Goal: Task Accomplishment & Management: Complete application form

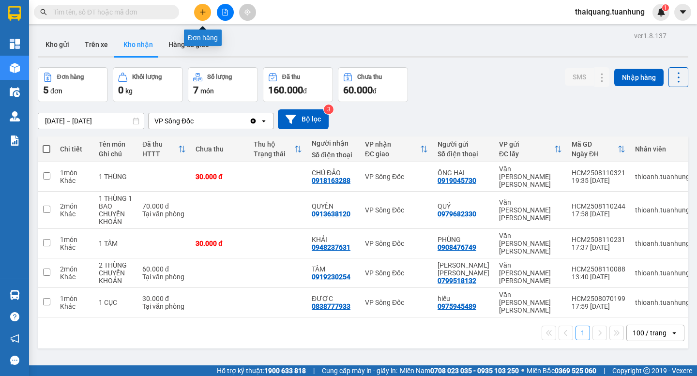
click at [200, 14] on icon "plus" at bounding box center [203, 12] width 7 height 7
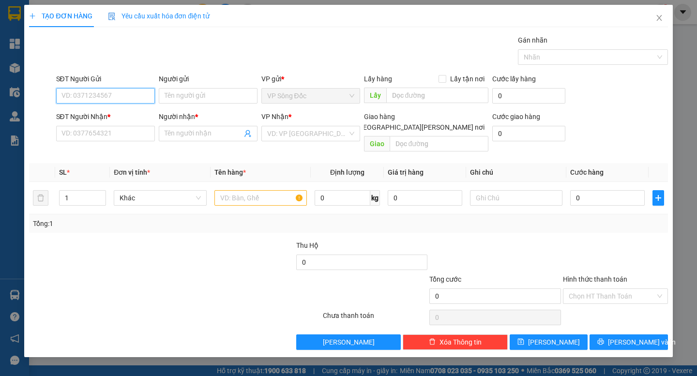
drag, startPoint x: 128, startPoint y: 103, endPoint x: 128, endPoint y: 97, distance: 5.8
click at [128, 99] on input "SĐT Người Gửi" at bounding box center [105, 95] width 99 height 15
type input "0941423425"
click at [114, 111] on div "0941423425 - [PERSON_NAME]" at bounding box center [109, 115] width 95 height 11
type input "KHÁNH"
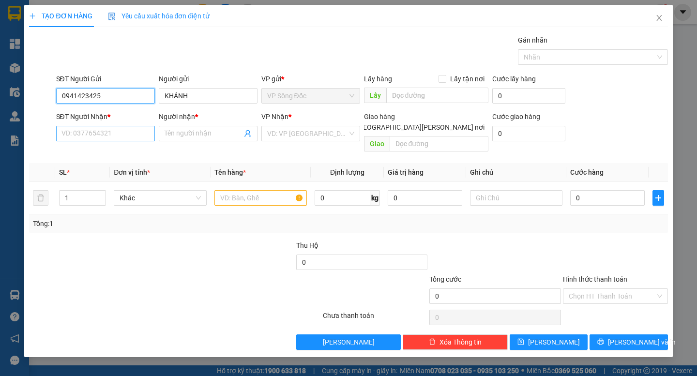
type input "0941423425"
click at [116, 137] on input "SĐT Người Nhận *" at bounding box center [105, 133] width 99 height 15
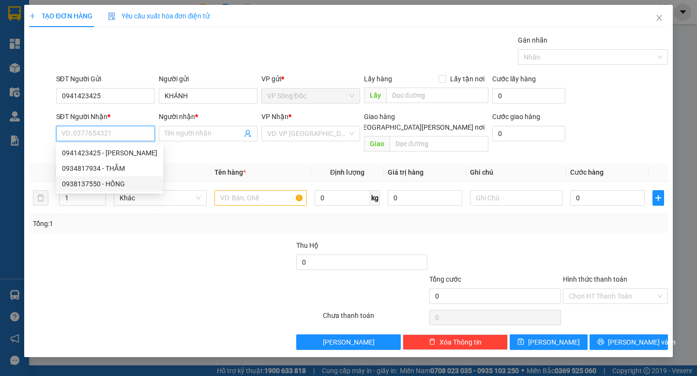
click at [109, 182] on div "0938137550 - HỒNG" at bounding box center [109, 184] width 95 height 11
type input "0938137550"
type input "HỒNG"
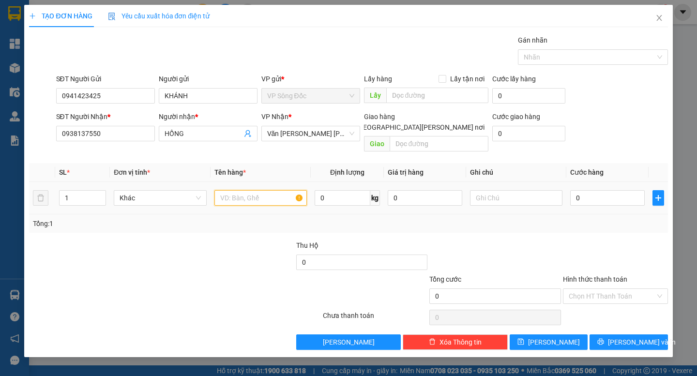
drag, startPoint x: 252, startPoint y: 188, endPoint x: 232, endPoint y: 188, distance: 20.3
click at [253, 190] on input "text" at bounding box center [261, 197] width 93 height 15
type input "THÙNG"
click at [599, 190] on input "0" at bounding box center [608, 197] width 75 height 15
type input "6"
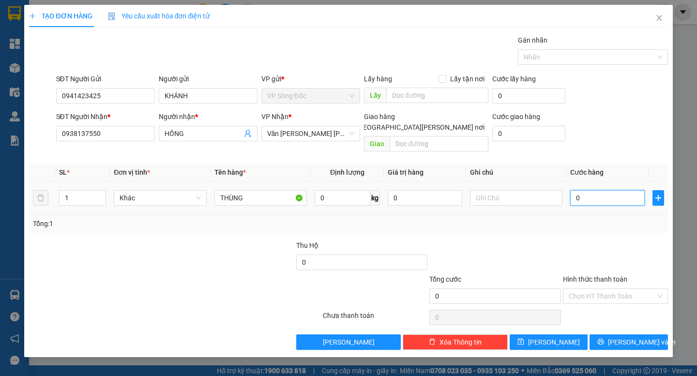
type input "6"
type input "60"
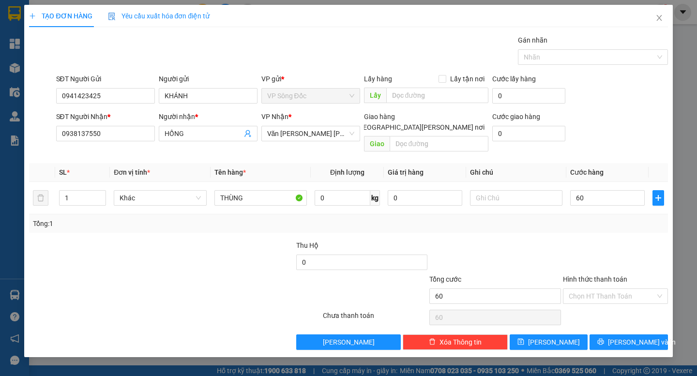
type input "60.000"
click at [588, 227] on div "Transit Pickup Surcharge Ids Transit Deliver Surcharge Ids Transit Deliver Surc…" at bounding box center [348, 192] width 639 height 315
click at [629, 337] on span "[PERSON_NAME] và In" at bounding box center [642, 342] width 68 height 11
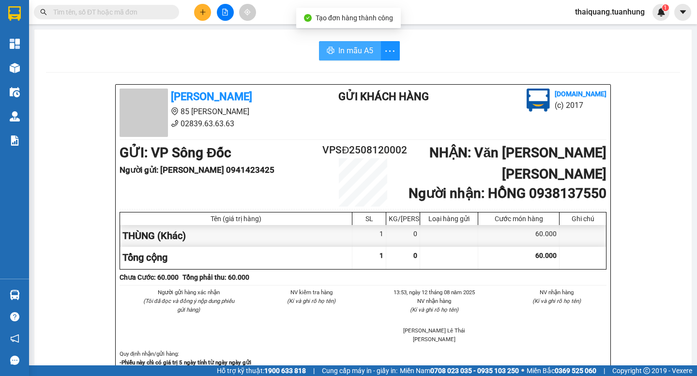
click at [368, 51] on span "In mẫu A5" at bounding box center [356, 51] width 35 height 12
